Goal: Task Accomplishment & Management: Manage account settings

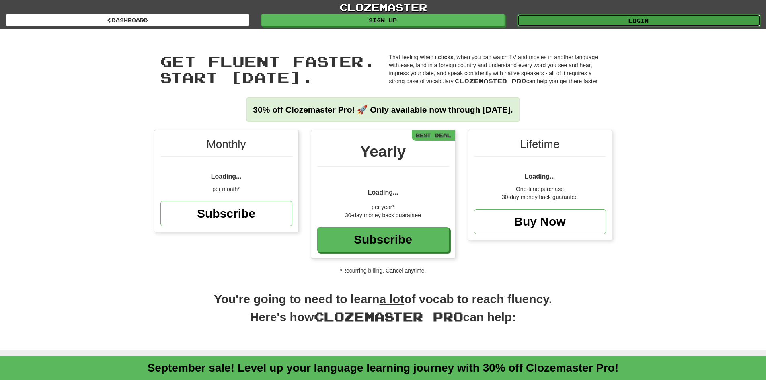
click at [640, 21] on link "Login" at bounding box center [638, 20] width 243 height 12
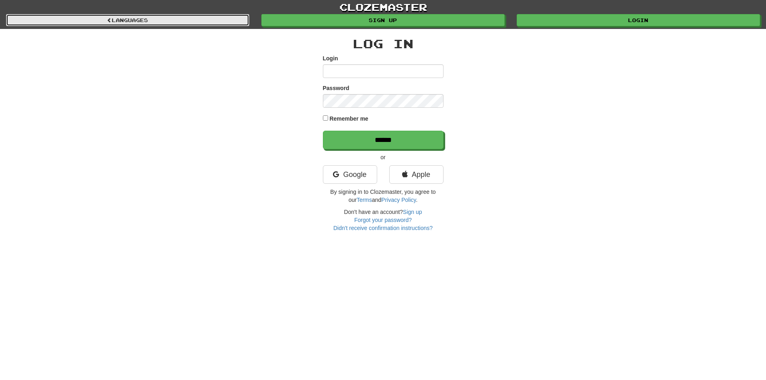
click at [107, 20] on span at bounding box center [109, 20] width 5 height 5
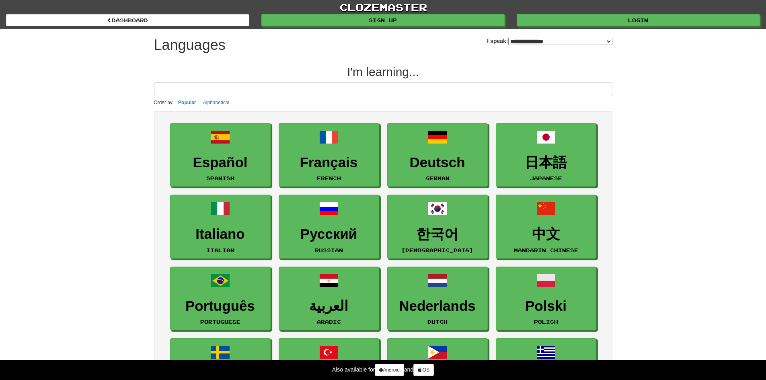
select select "*******"
click at [387, 3] on link "clozemaster" at bounding box center [383, 7] width 766 height 14
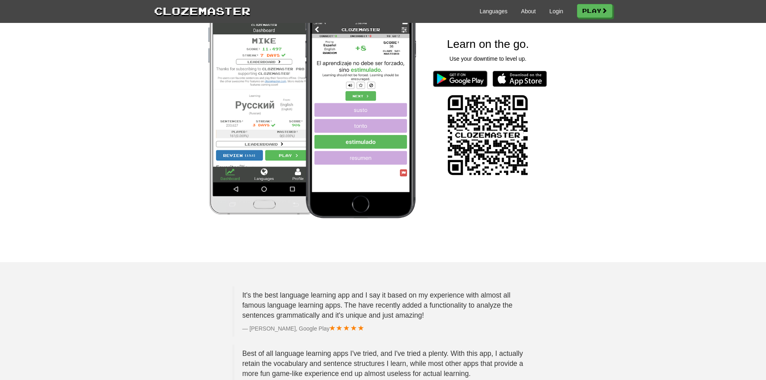
scroll to position [925, 0]
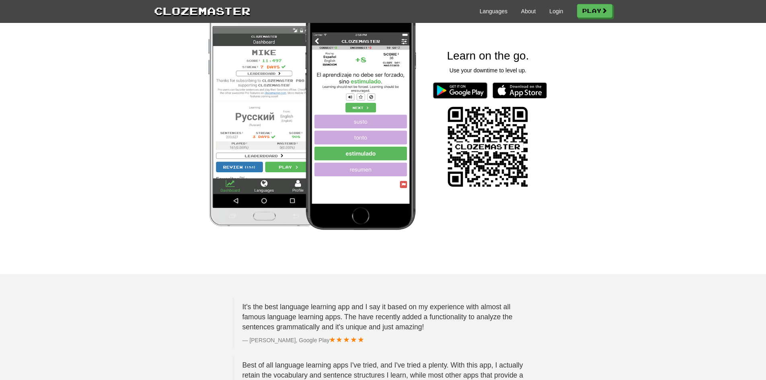
click at [544, 12] on div "Languages About Login Play" at bounding box center [432, 10] width 362 height 15
click at [550, 12] on link "Login" at bounding box center [557, 11] width 14 height 8
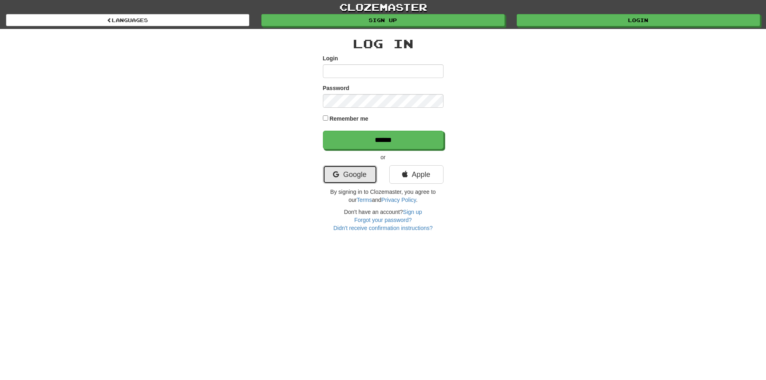
click at [361, 175] on link "Google" at bounding box center [350, 174] width 54 height 19
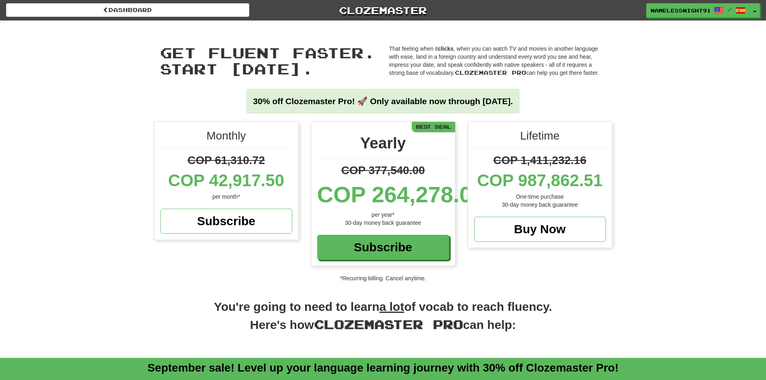
click at [662, 112] on div "Get fluent faster. Start [DATE]. Get fluent faster. Start [DATE]. That feeling …" at bounding box center [383, 71] width 766 height 101
click at [754, 14] on button "Toggle Dropdown" at bounding box center [755, 11] width 10 height 14
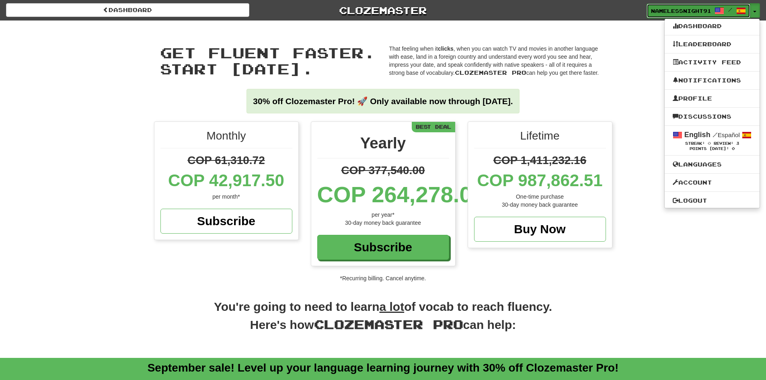
click at [742, 14] on span at bounding box center [742, 11] width 10 height 10
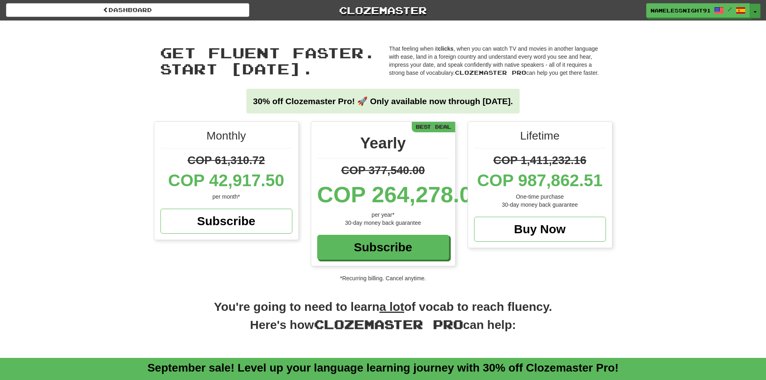
click at [754, 8] on button "Toggle Dropdown" at bounding box center [755, 11] width 10 height 14
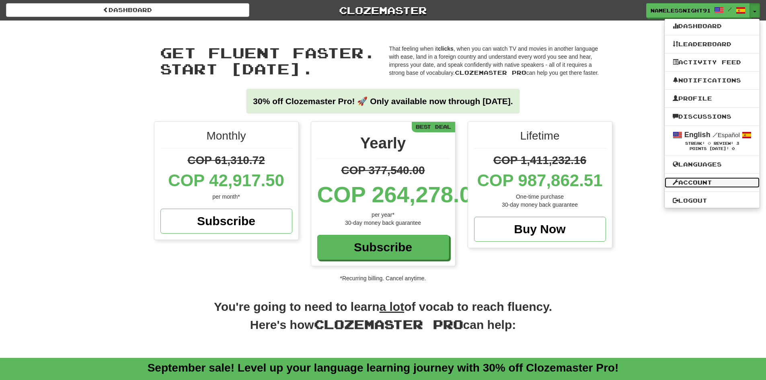
click at [708, 184] on link "Account" at bounding box center [712, 182] width 95 height 10
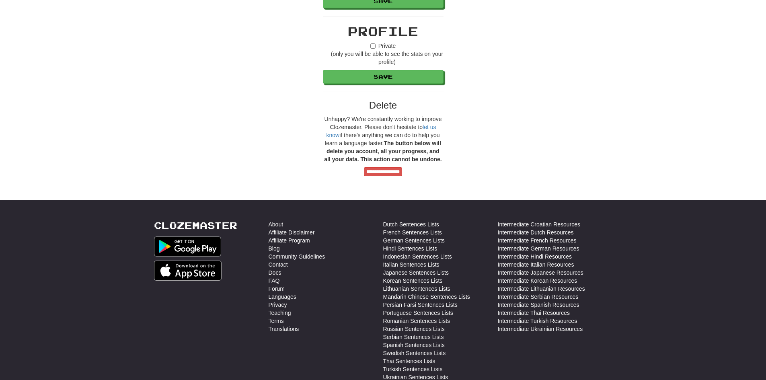
scroll to position [573, 0]
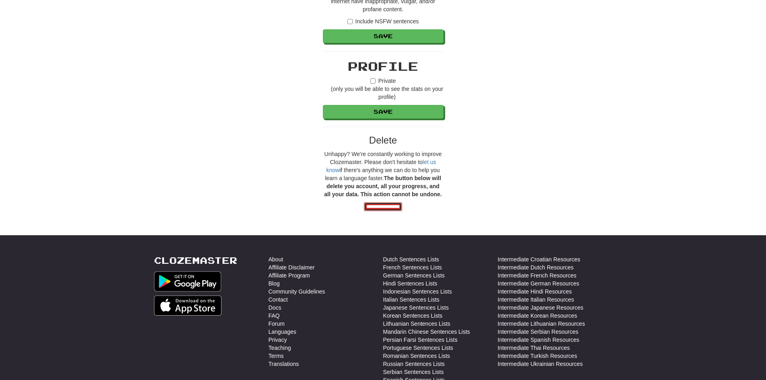
click at [381, 209] on input "**********" at bounding box center [383, 206] width 38 height 9
